Goal: Check status

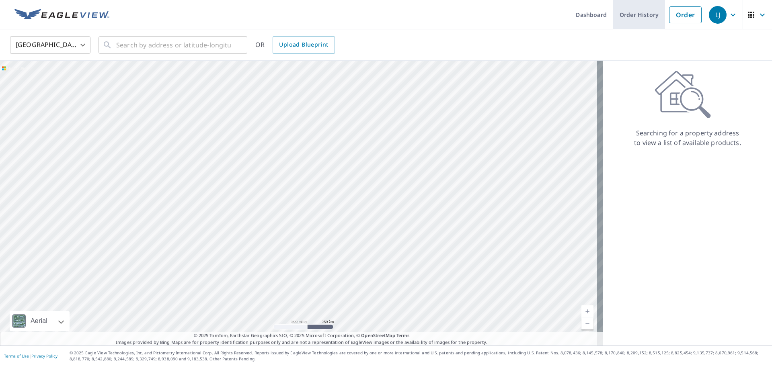
click at [637, 20] on link "Order History" at bounding box center [639, 14] width 52 height 29
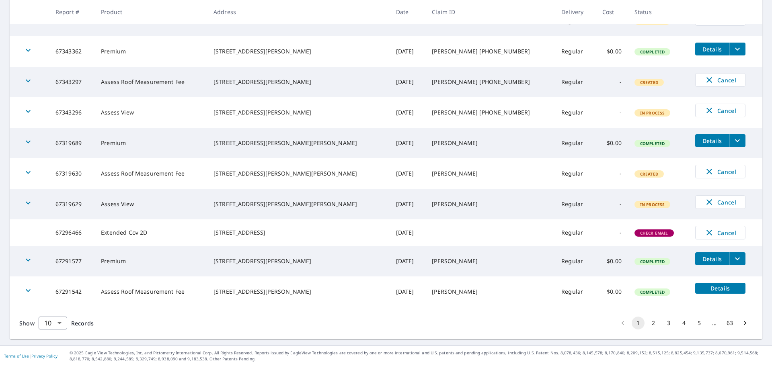
scroll to position [175, 0]
click at [635, 233] on span "Check Email" at bounding box center [654, 233] width 38 height 6
drag, startPoint x: 247, startPoint y: 226, endPoint x: 276, endPoint y: 236, distance: 30.8
click at [276, 236] on td "215 S Church St Gastonia, NC 28054" at bounding box center [298, 233] width 183 height 27
copy div "215 S Church St Gastonia"
